Goal: Find specific page/section: Find specific page/section

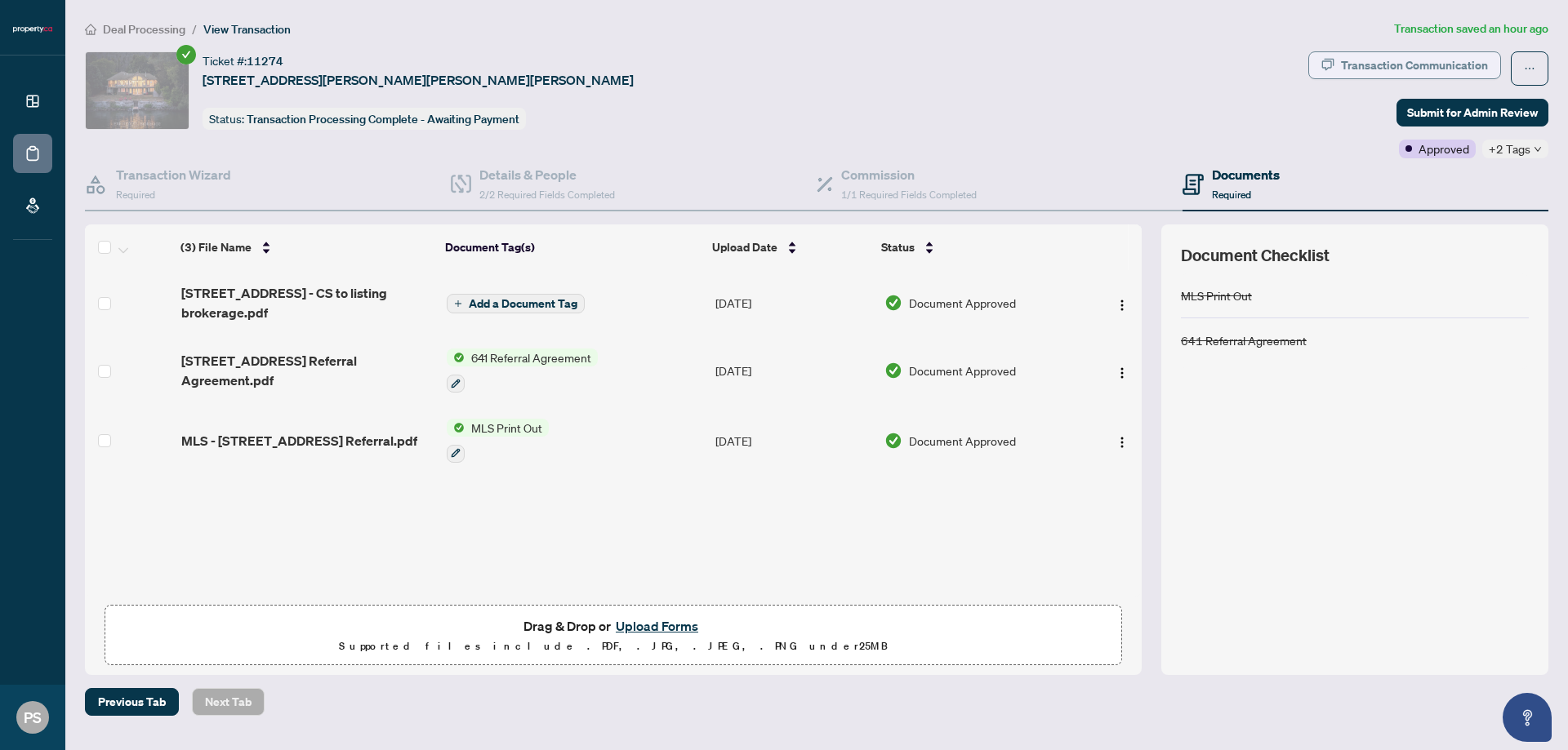
click at [1441, 65] on div "Transaction Communication" at bounding box center [1415, 65] width 147 height 27
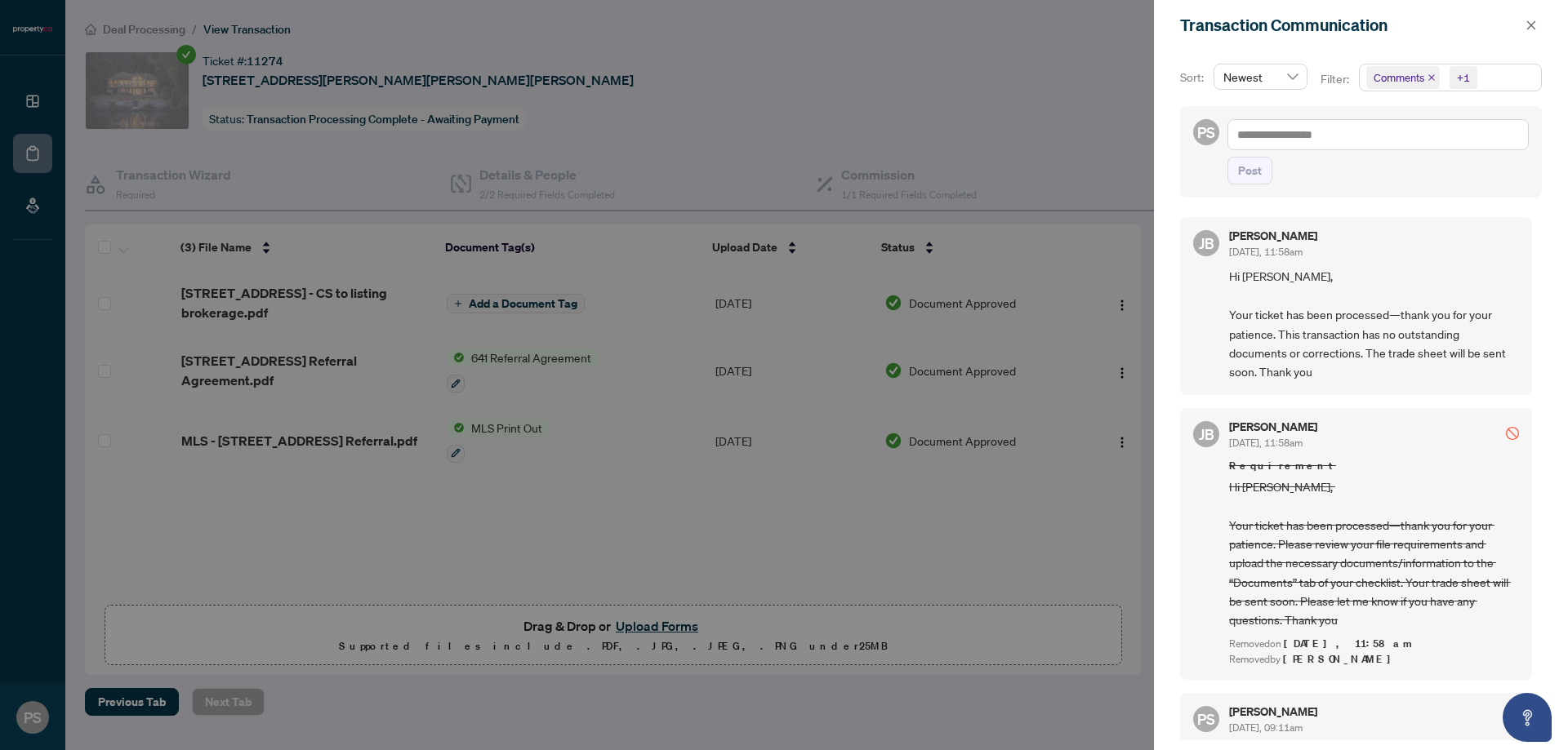
click at [51, 157] on div at bounding box center [784, 375] width 1568 height 750
click at [33, 148] on div at bounding box center [784, 375] width 1568 height 750
click at [52, 68] on div at bounding box center [784, 375] width 1568 height 750
click at [1518, 36] on div "Transaction Communication" at bounding box center [1350, 25] width 341 height 25
click at [1524, 34] on div "Transaction Communication" at bounding box center [1361, 26] width 414 height 51
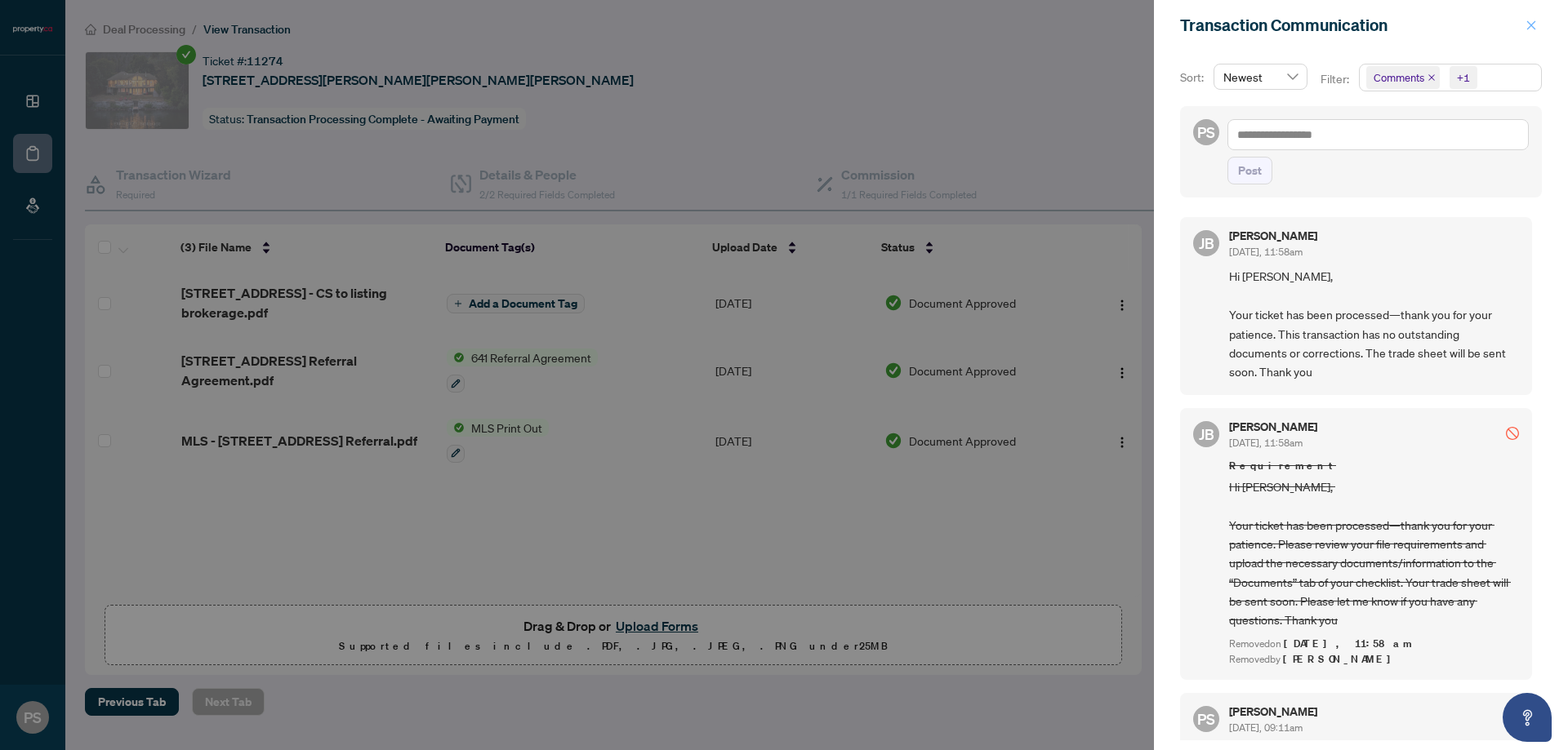
click at [1533, 31] on span "button" at bounding box center [1532, 25] width 12 height 27
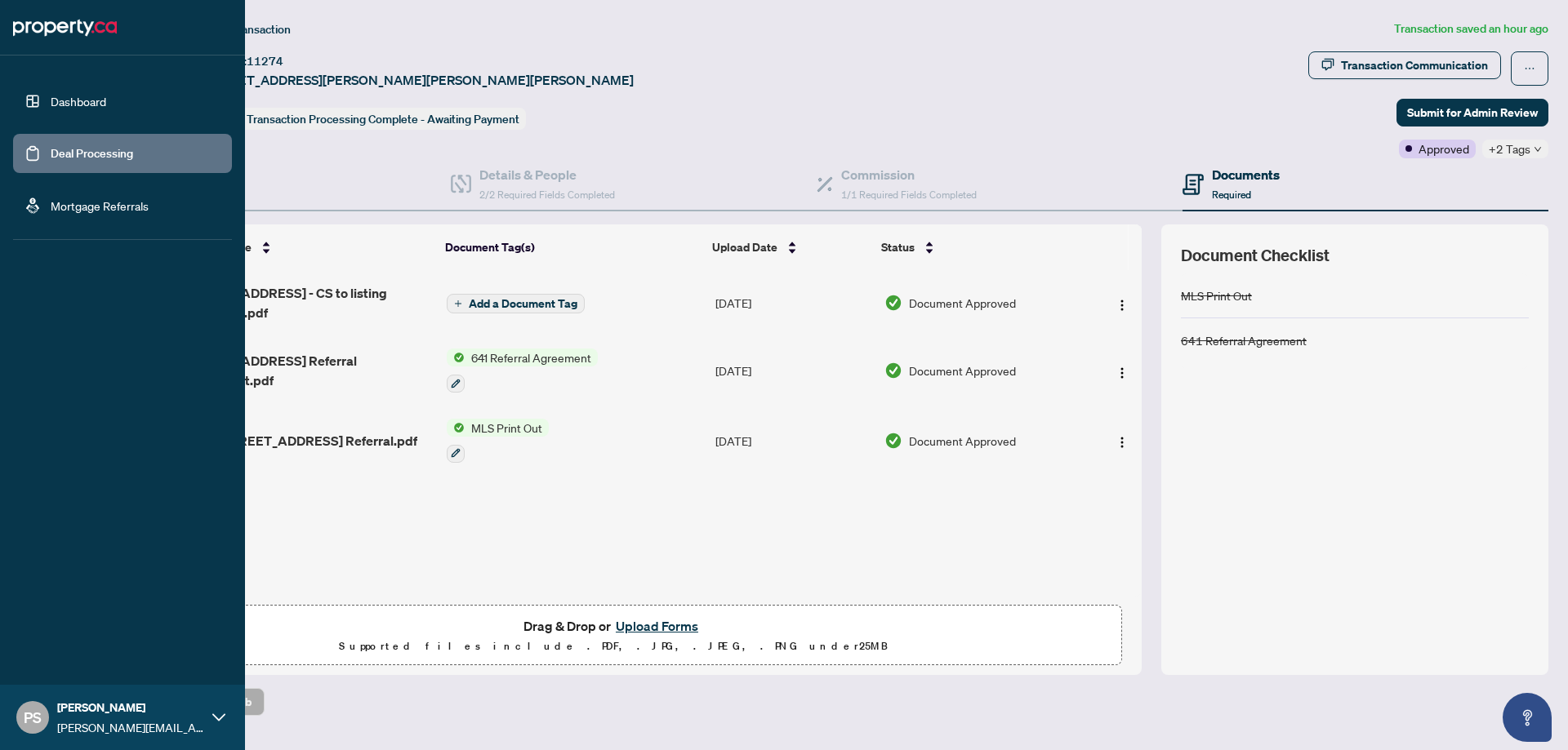
click at [99, 100] on link "Dashboard" at bounding box center [79, 101] width 56 height 15
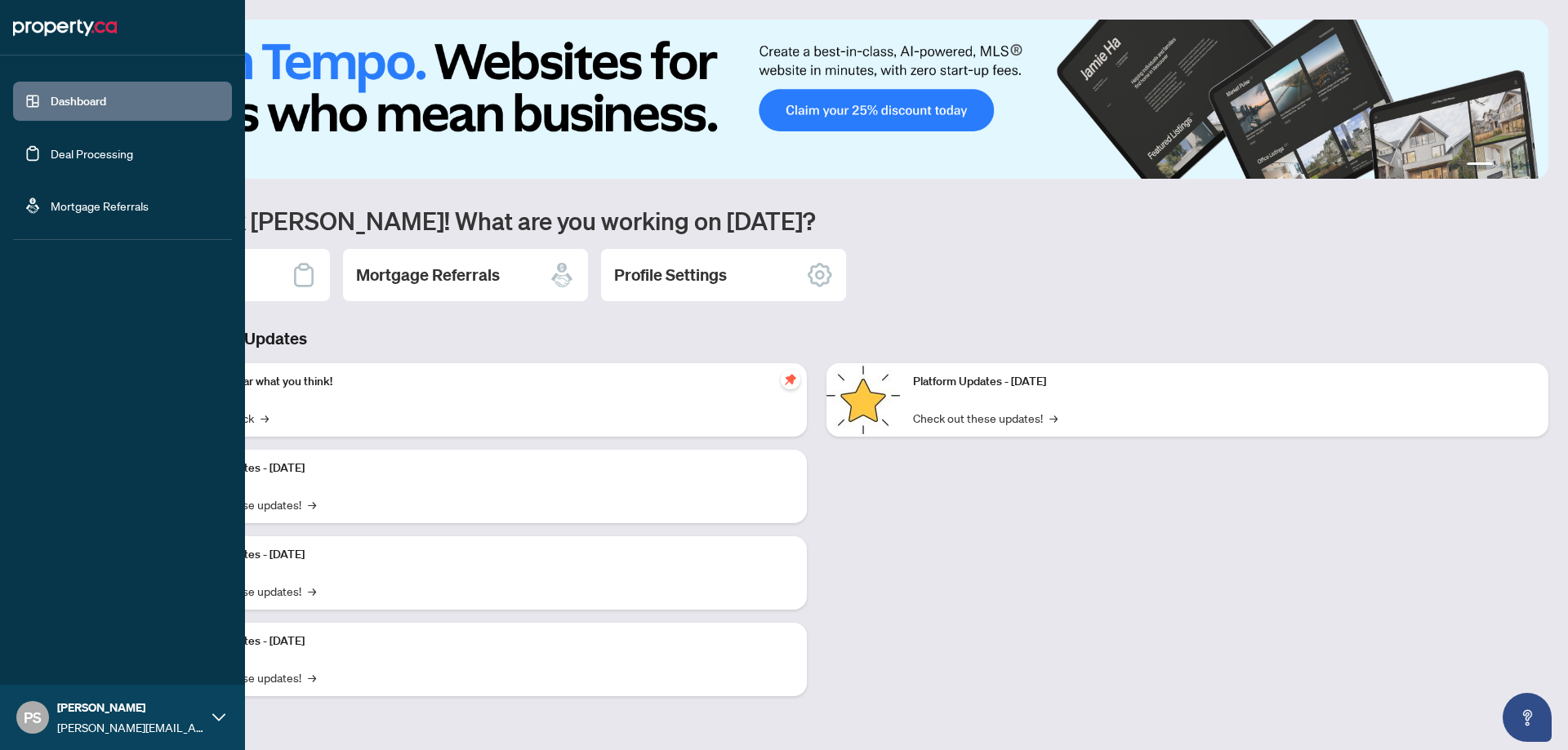
click at [51, 153] on link "Deal Processing" at bounding box center [92, 153] width 82 height 15
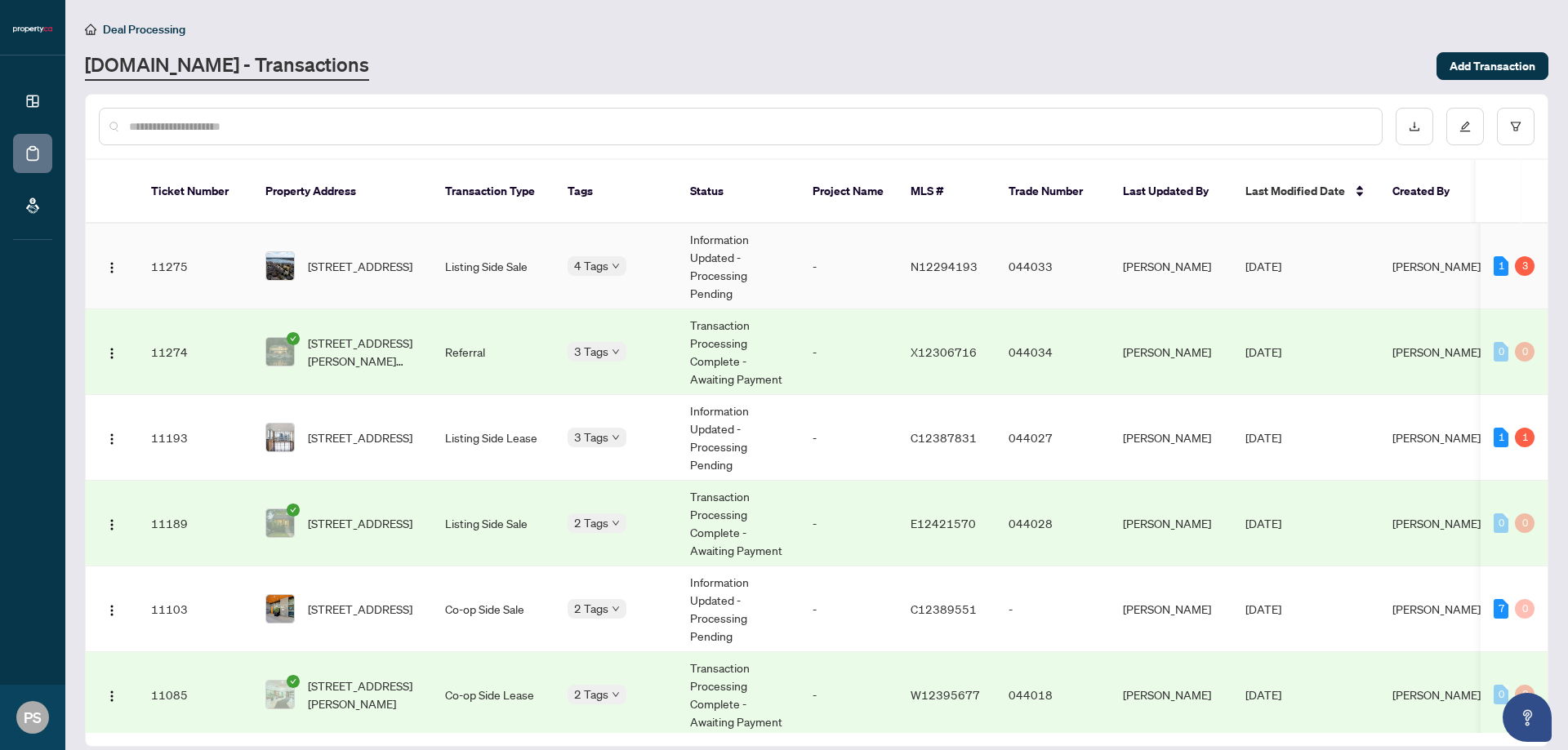
click at [459, 224] on td "Listing Side Sale" at bounding box center [493, 266] width 123 height 85
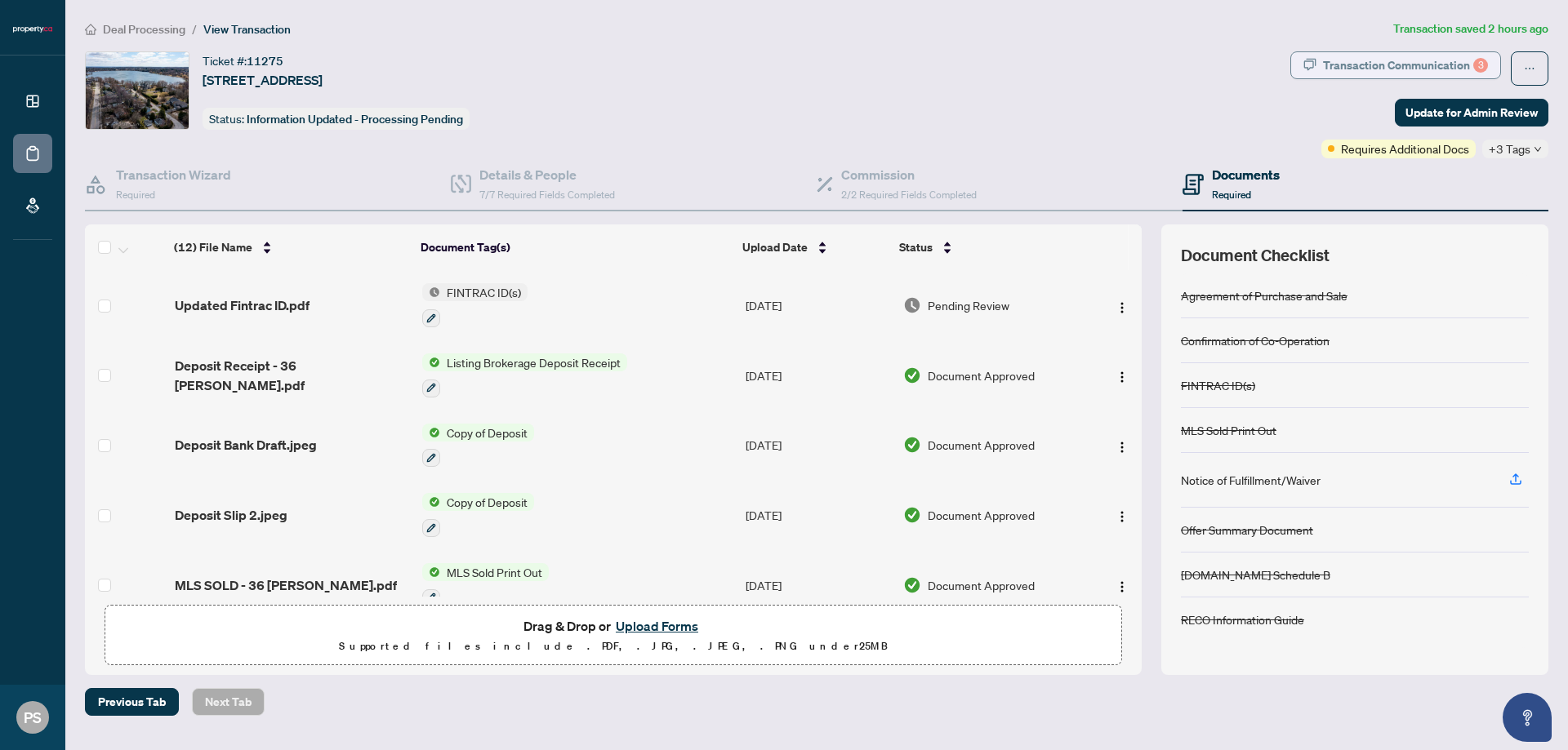
click at [1439, 51] on button "Transaction Communication 3" at bounding box center [1395, 65] width 211 height 27
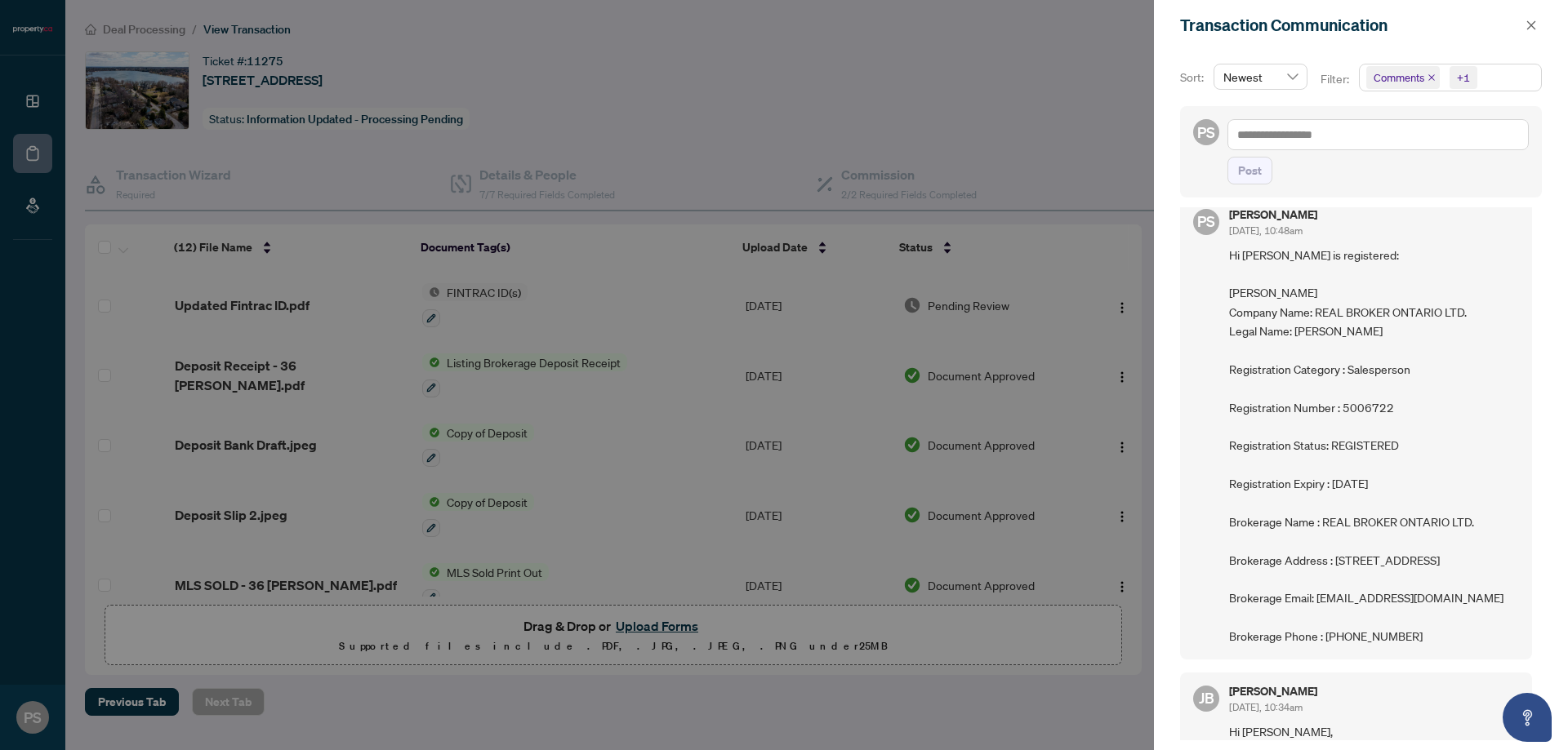
scroll to position [367, 0]
